Goal: Task Accomplishment & Management: Use online tool/utility

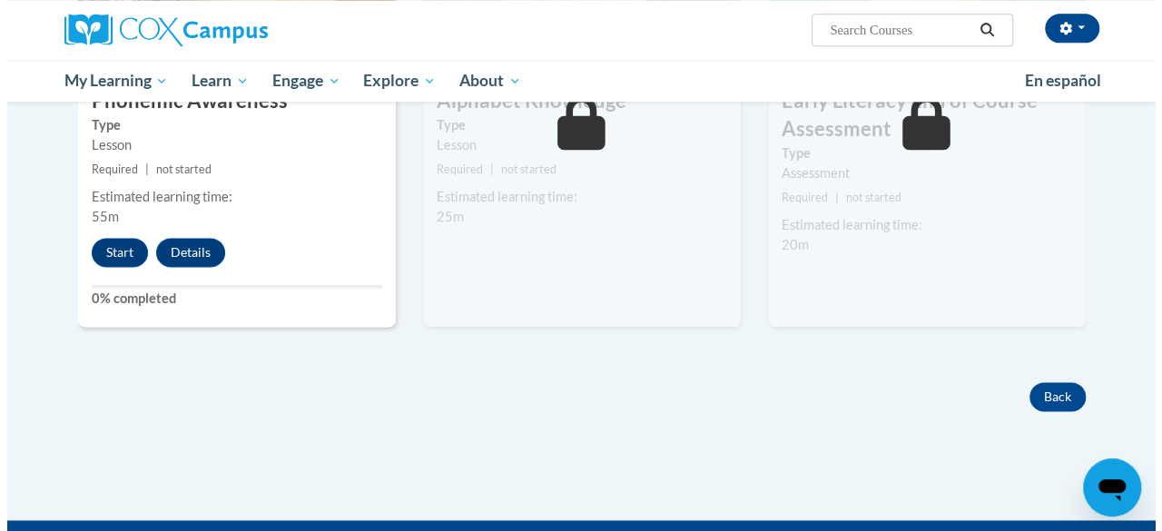
scroll to position [999, 0]
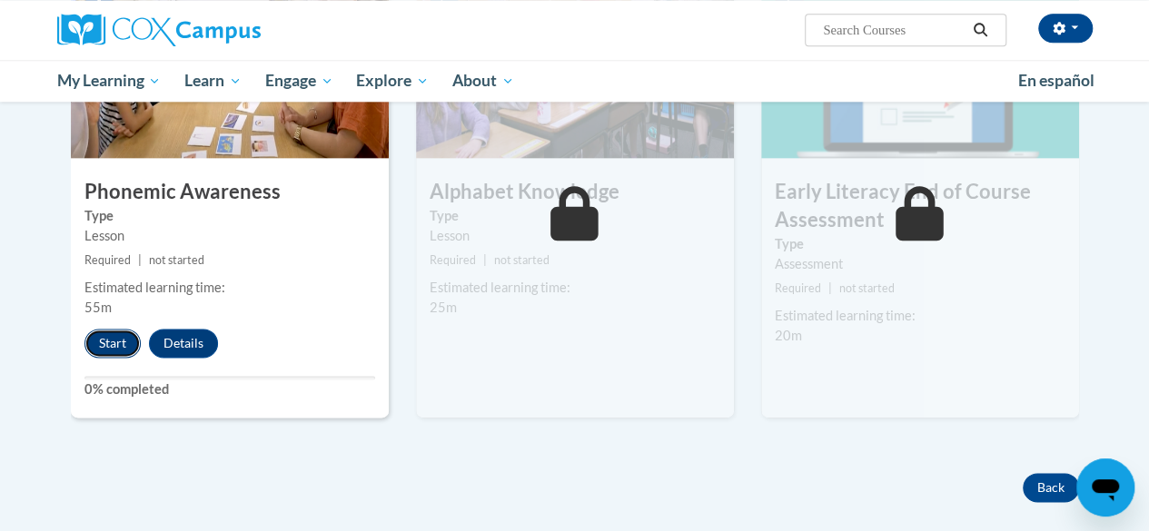
click at [114, 341] on button "Start" at bounding box center [112, 343] width 56 height 29
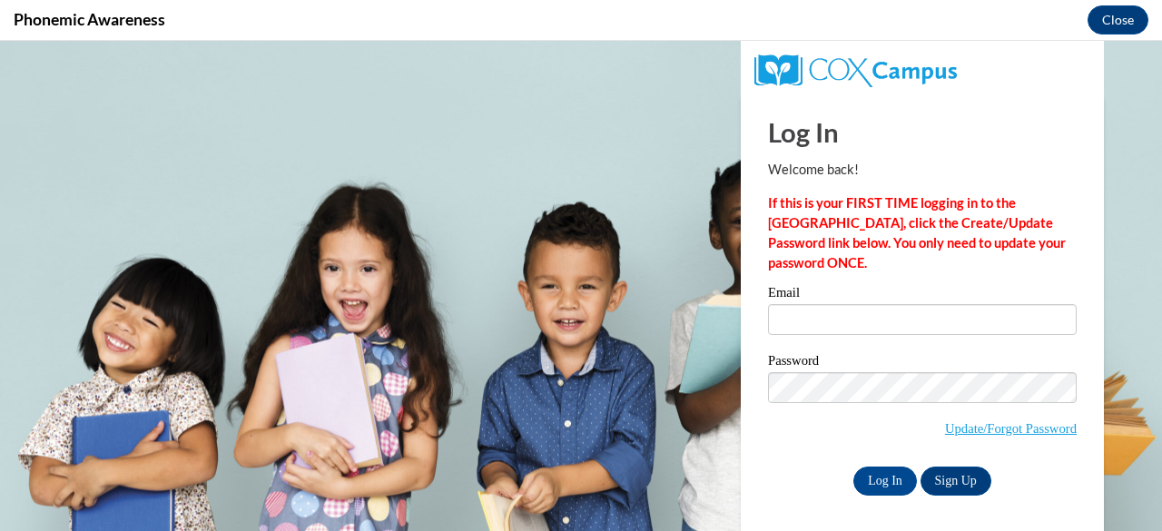
scroll to position [0, 0]
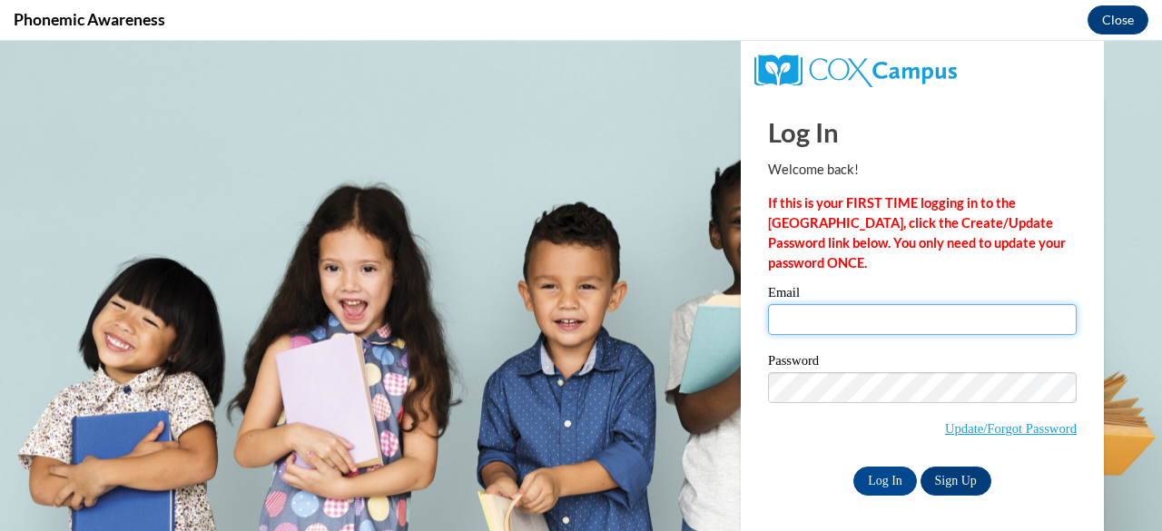
click at [808, 322] on input "Email" at bounding box center [922, 319] width 309 height 31
type input "[EMAIL_ADDRESS][DOMAIN_NAME]"
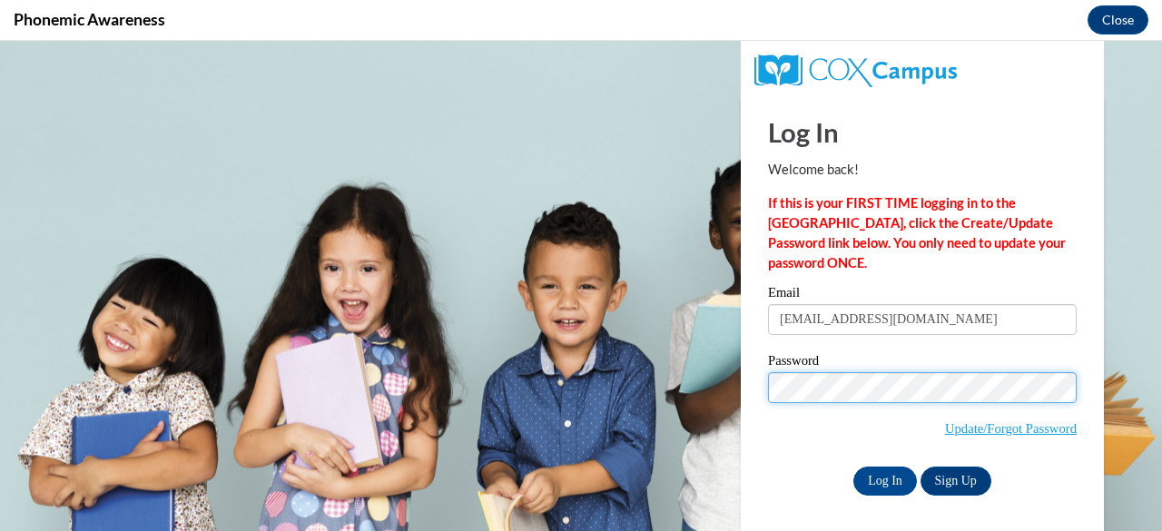
click at [854, 467] on input "Log In" at bounding box center [886, 481] width 64 height 29
